Goal: Check status

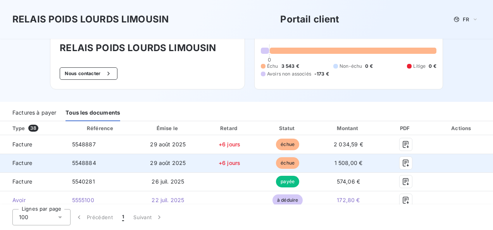
scroll to position [77, 0]
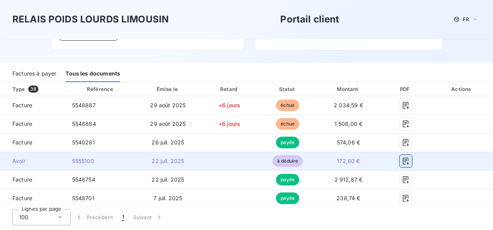
click at [402, 162] on icon "button" at bounding box center [406, 161] width 8 height 8
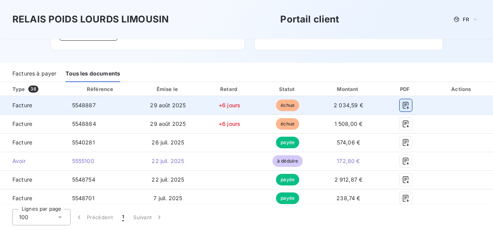
click at [402, 105] on icon "button" at bounding box center [406, 105] width 8 height 8
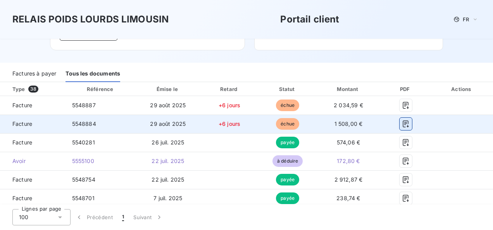
click at [403, 125] on icon "button" at bounding box center [406, 124] width 8 height 8
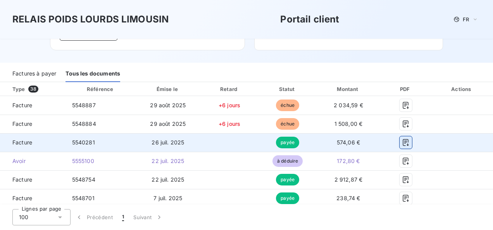
click at [402, 144] on icon "button" at bounding box center [405, 142] width 6 height 7
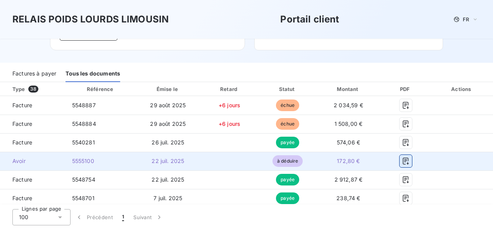
click at [402, 163] on icon "button" at bounding box center [405, 161] width 6 height 7
click at [402, 161] on icon "button" at bounding box center [406, 161] width 8 height 8
click at [402, 163] on icon "button" at bounding box center [406, 161] width 8 height 8
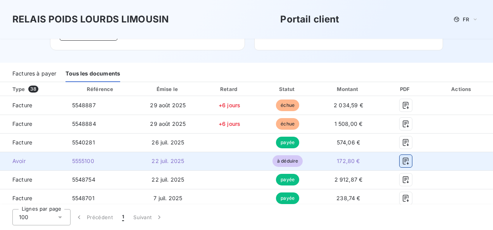
click at [402, 163] on icon "button" at bounding box center [406, 161] width 8 height 8
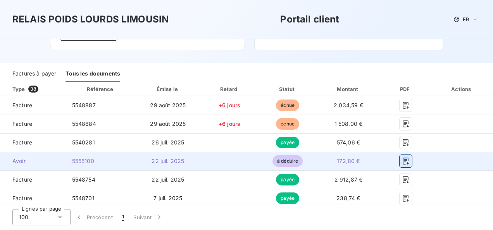
click at [402, 163] on icon "button" at bounding box center [406, 161] width 8 height 8
